Goal: Task Accomplishment & Management: Manage account settings

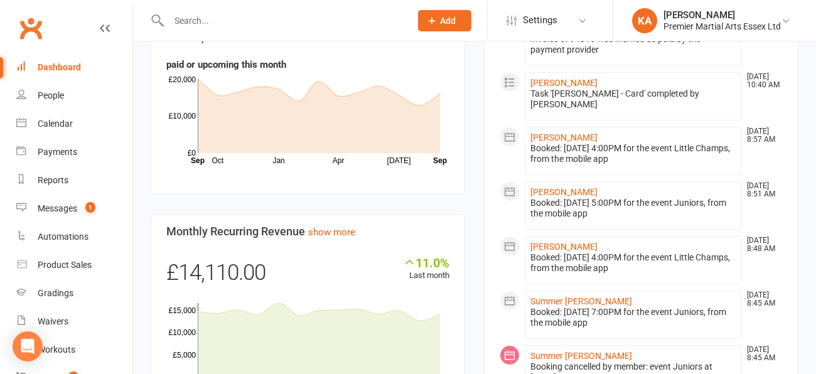
scroll to position [18, 0]
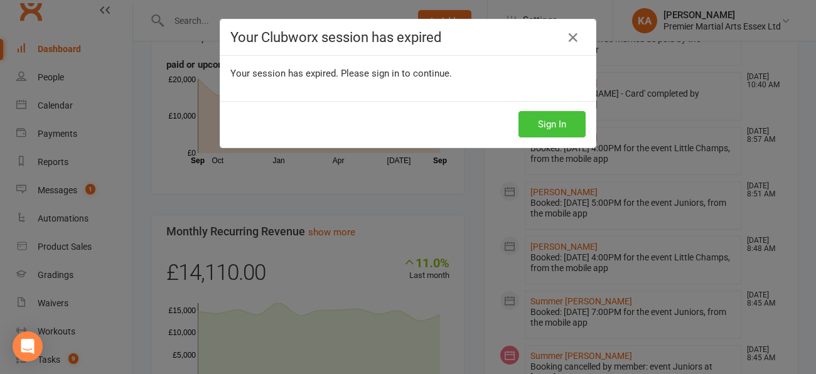
click at [563, 119] on button "Sign In" at bounding box center [552, 124] width 67 height 26
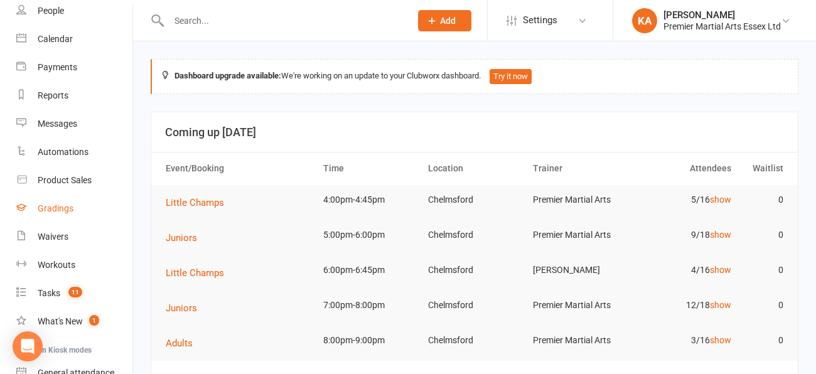
scroll to position [100, 0]
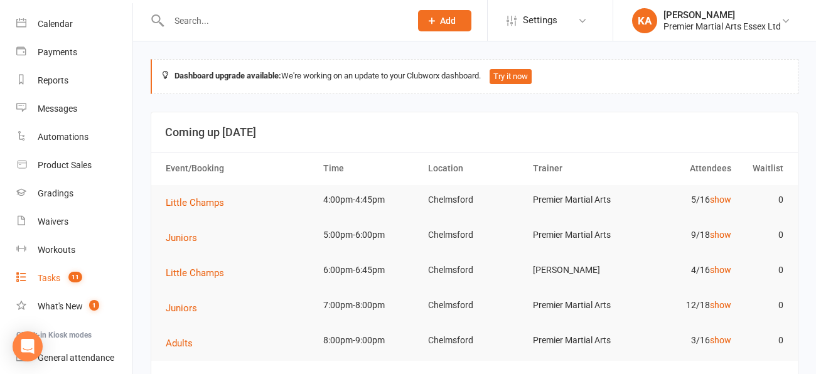
click at [66, 271] on link "Tasks 11" at bounding box center [74, 278] width 116 height 28
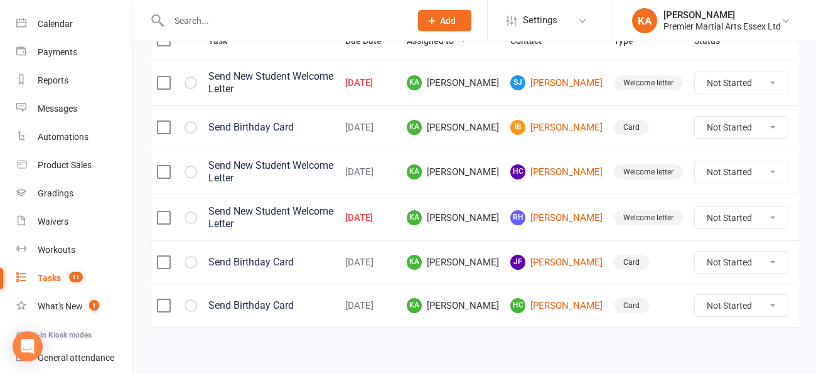
scroll to position [178, 0]
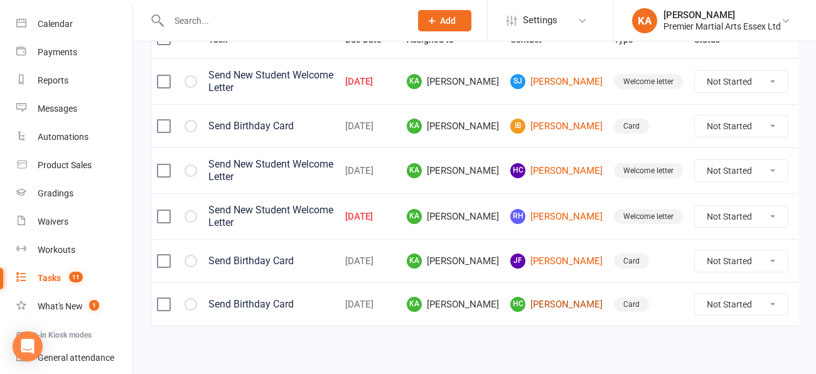
click at [550, 307] on link "HC [PERSON_NAME]" at bounding box center [557, 304] width 92 height 15
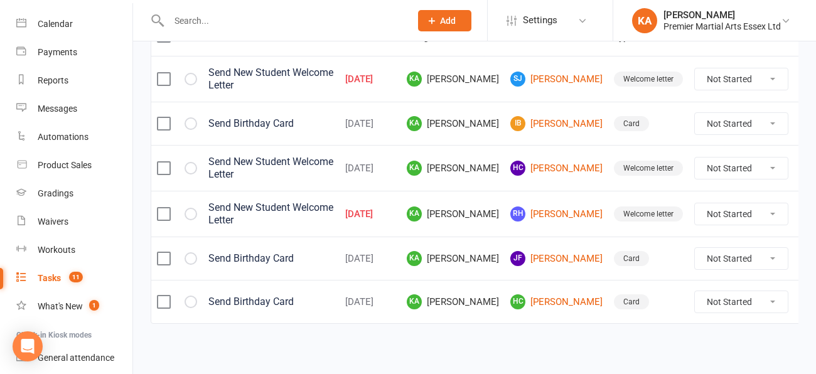
scroll to position [185, 0]
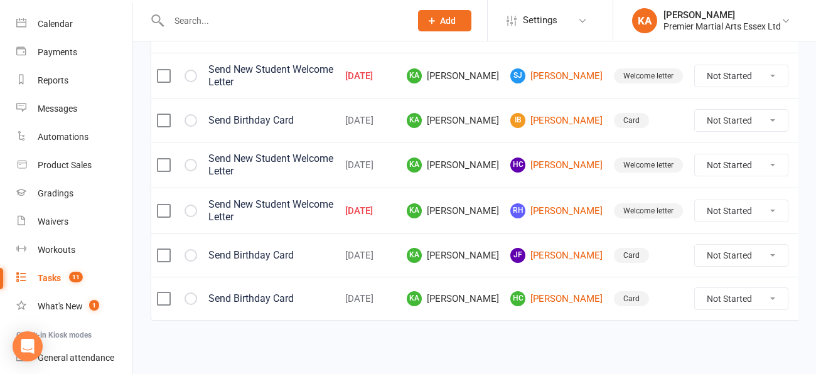
click at [748, 296] on select "Not Started In Progress Waiting Complete" at bounding box center [741, 298] width 93 height 21
click at [695, 288] on select "Not Started In Progress Waiting Complete" at bounding box center [741, 298] width 93 height 21
select select "unstarted"
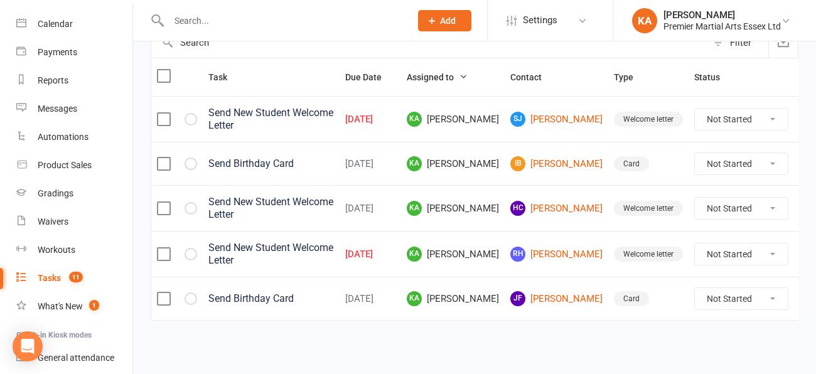
scroll to position [141, 0]
click at [550, 297] on link "[PERSON_NAME]" at bounding box center [557, 298] width 92 height 15
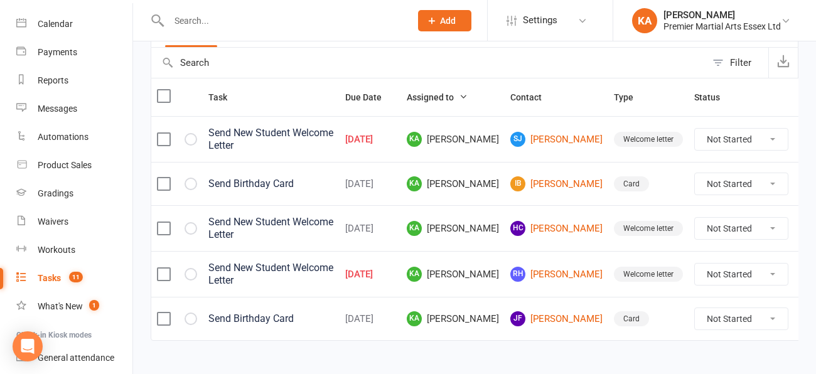
scroll to position [129, 0]
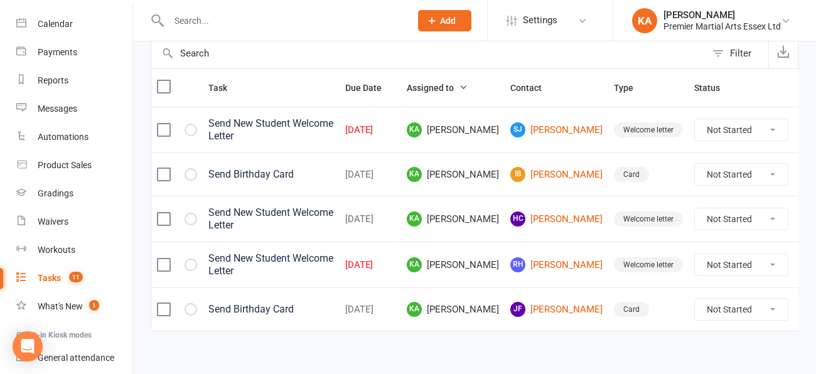
click at [754, 315] on select "Not Started In Progress Waiting Complete" at bounding box center [741, 309] width 93 height 21
click at [695, 300] on select "Not Started In Progress Waiting Complete" at bounding box center [741, 309] width 93 height 21
select select "unstarted"
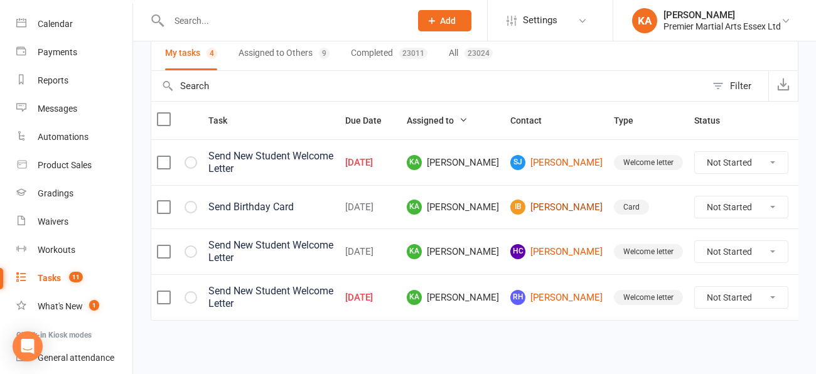
click at [550, 214] on link "[PERSON_NAME]" at bounding box center [557, 207] width 92 height 15
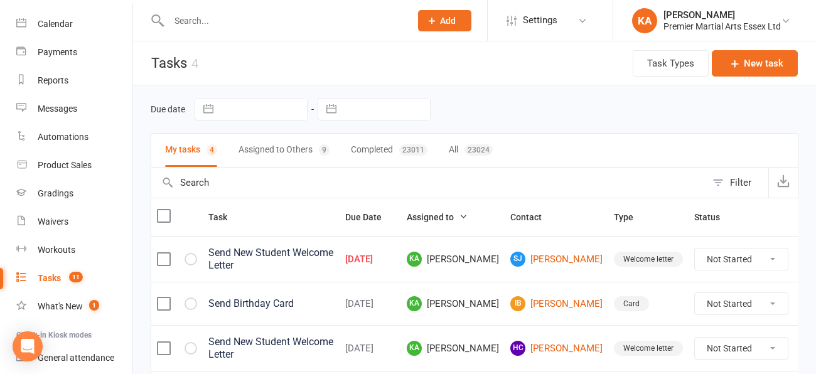
click at [746, 310] on select "Not Started In Progress Waiting Complete" at bounding box center [741, 303] width 93 height 21
click at [695, 300] on select "Not Started In Progress Waiting Complete" at bounding box center [741, 303] width 93 height 21
select select "unstarted"
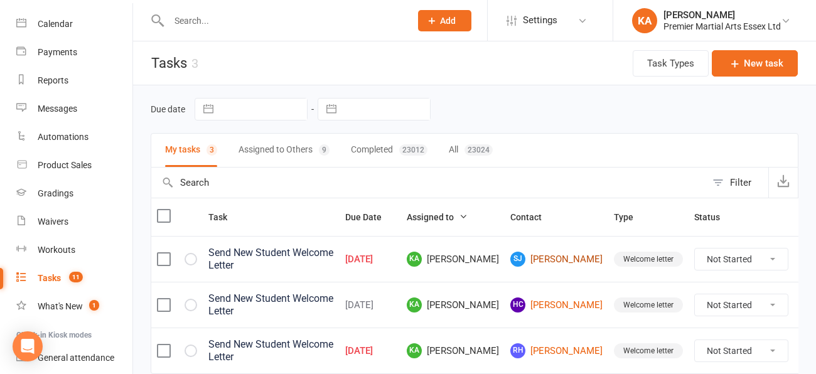
click at [546, 265] on link "[PERSON_NAME][DEMOGRAPHIC_DATA] [PERSON_NAME]" at bounding box center [557, 259] width 92 height 15
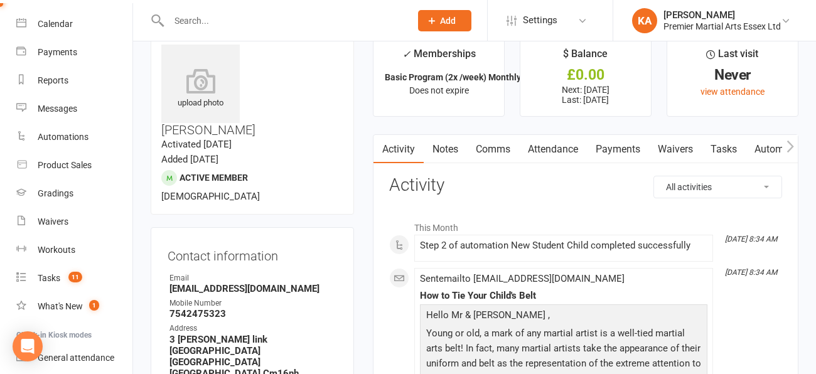
scroll to position [21, 0]
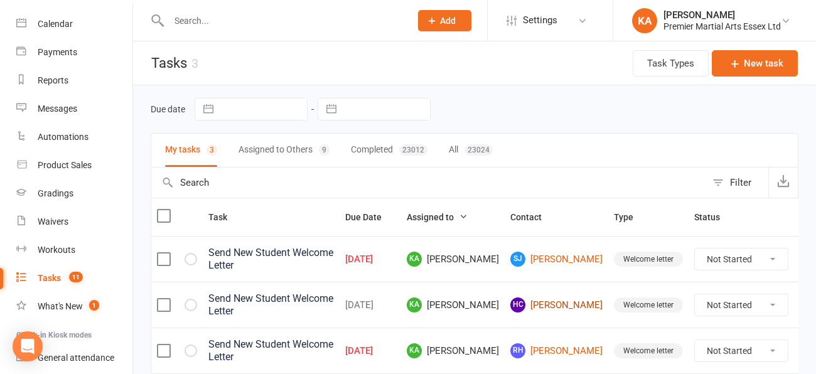
click at [549, 307] on link "[PERSON_NAME]" at bounding box center [557, 305] width 92 height 15
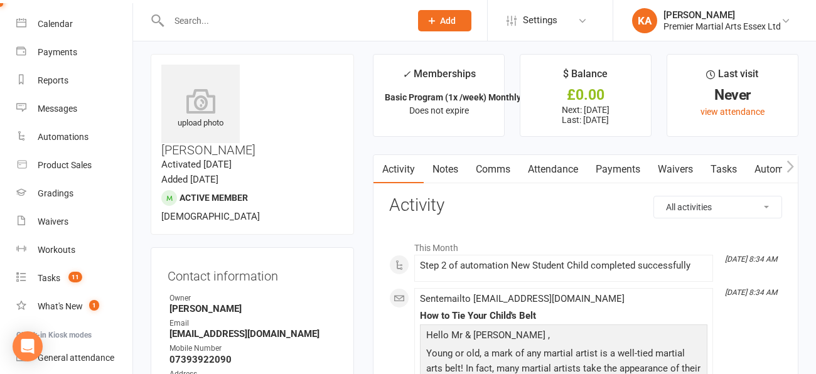
scroll to position [9, 0]
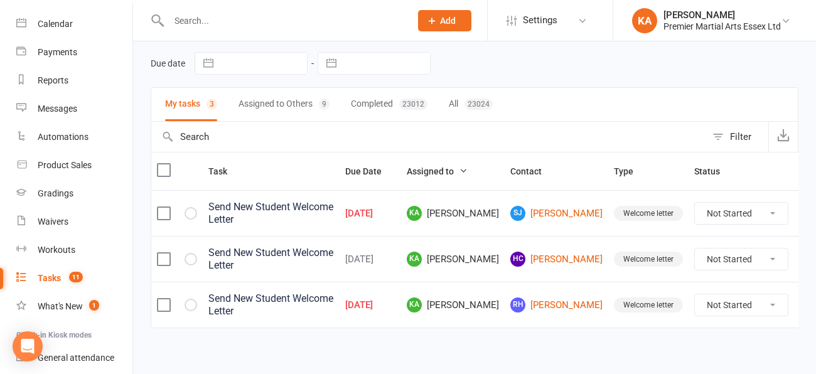
scroll to position [48, 0]
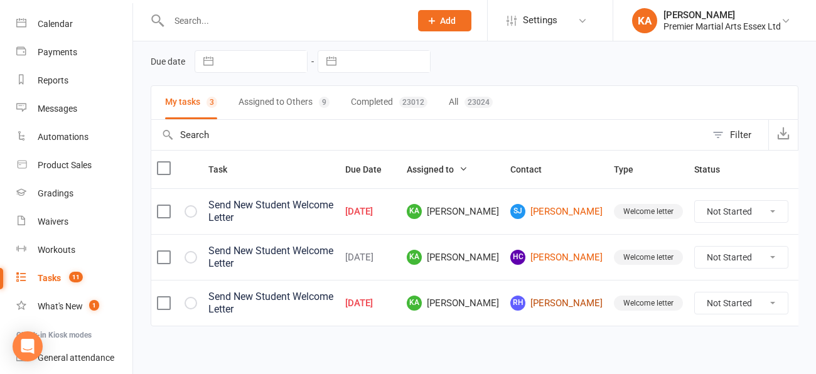
click at [543, 303] on link "RH [PERSON_NAME]" at bounding box center [557, 303] width 92 height 15
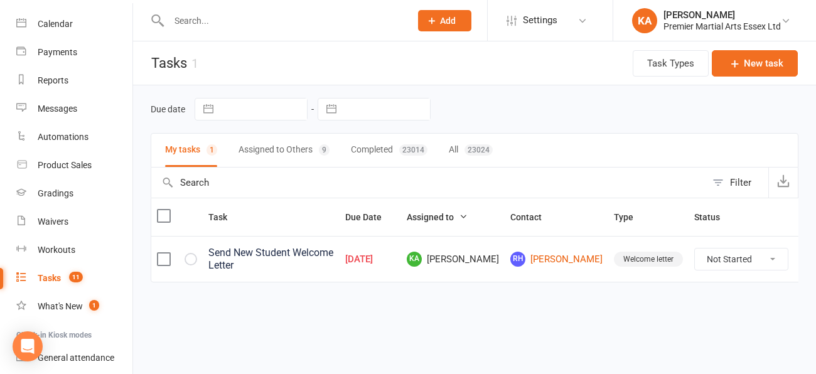
click at [758, 261] on select "Not Started In Progress Waiting Complete" at bounding box center [741, 259] width 93 height 21
click at [695, 249] on select "Not Started In Progress Waiting Complete" at bounding box center [741, 259] width 93 height 21
select select "unstarted"
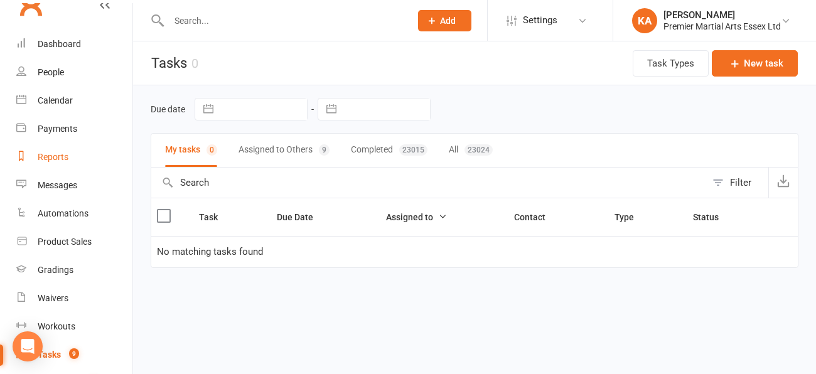
scroll to position [22, 0]
click at [53, 43] on div "Dashboard" at bounding box center [59, 45] width 43 height 10
